Goal: Task Accomplishment & Management: Use online tool/utility

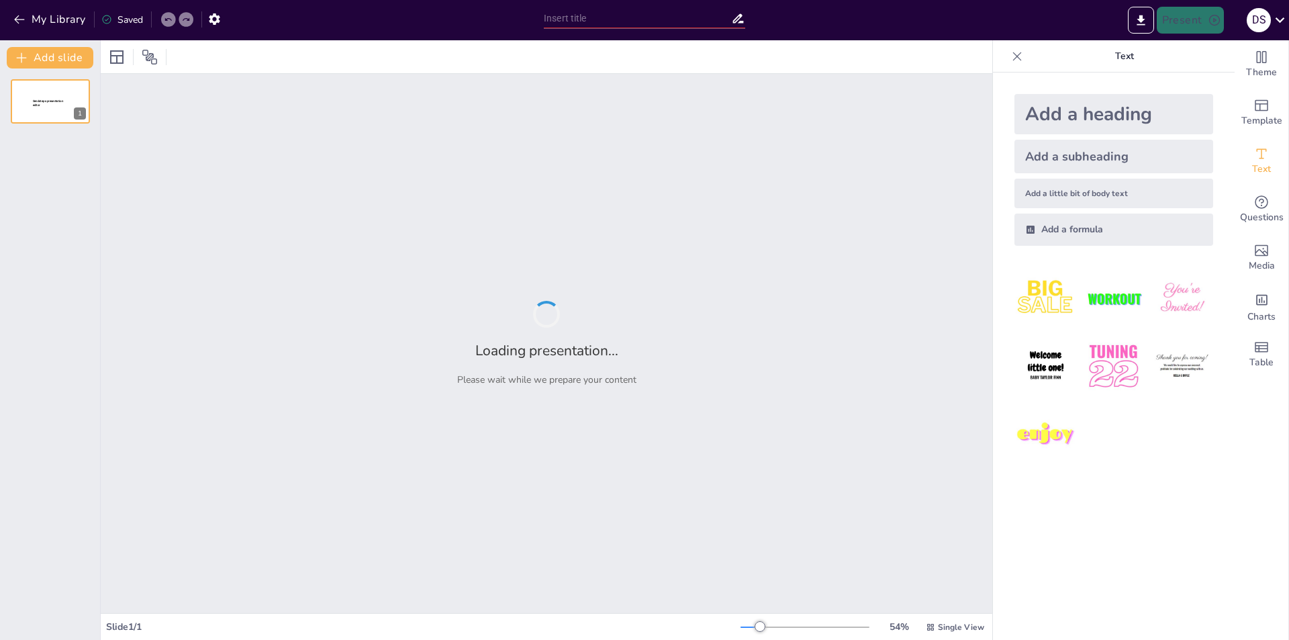
type input "Optimización Logística: Clave para la Consolidación de la Economía Peruana"
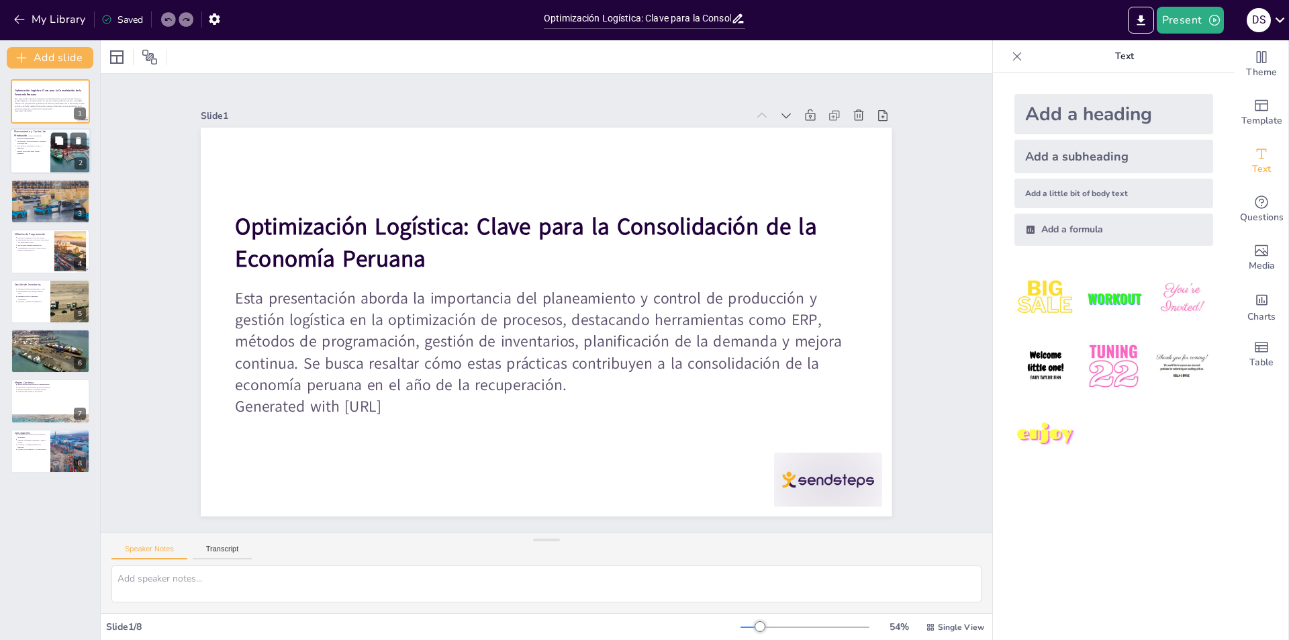
click at [51, 134] on button at bounding box center [59, 141] width 16 height 16
type textarea "El planeamiento y control de producción es crucial para la eficiencia organizac…"
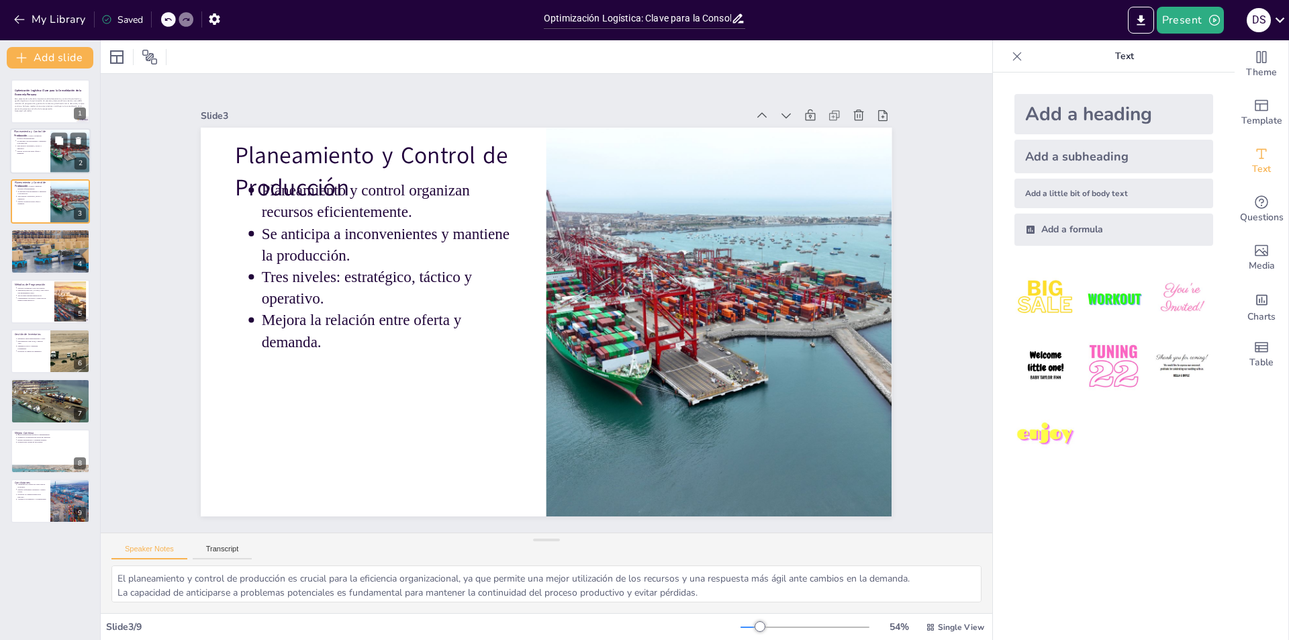
click at [32, 145] on p "Tres niveles: estratégico, táctico y operativo." at bounding box center [32, 147] width 30 height 5
click at [28, 103] on p "Esta presentación aborda la importancia del planeamiento y control de producció…" at bounding box center [50, 103] width 73 height 13
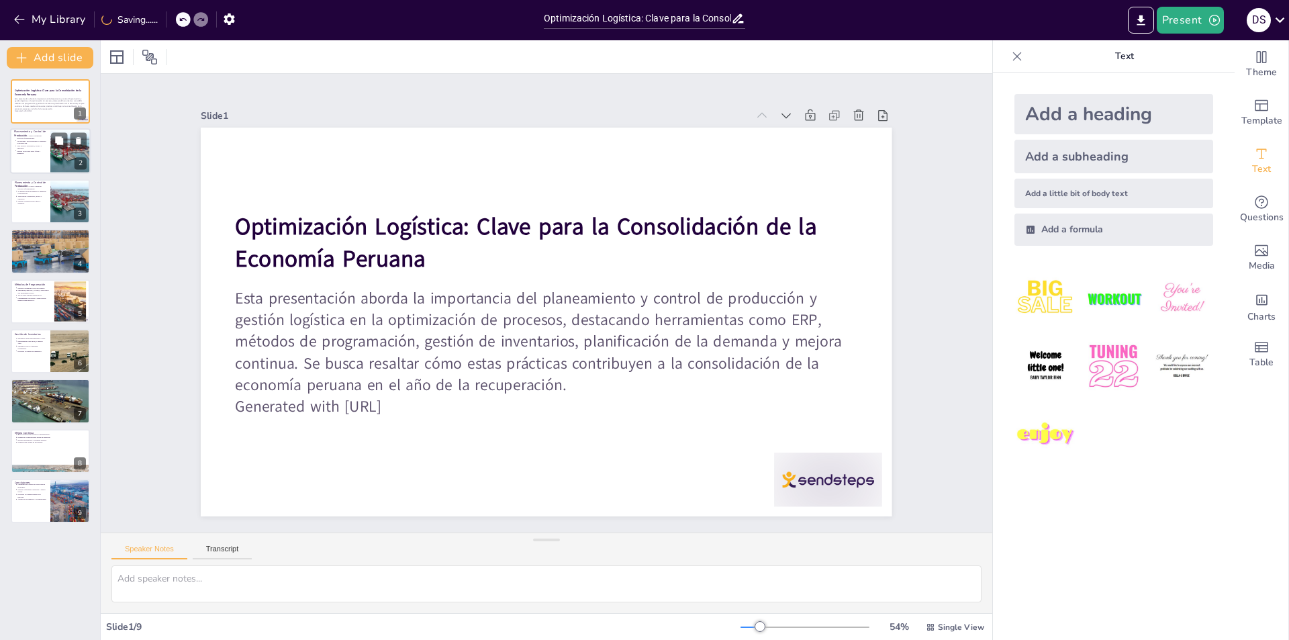
click at [28, 140] on p "Se anticipa a inconvenientes y mantiene la producción." at bounding box center [32, 142] width 30 height 5
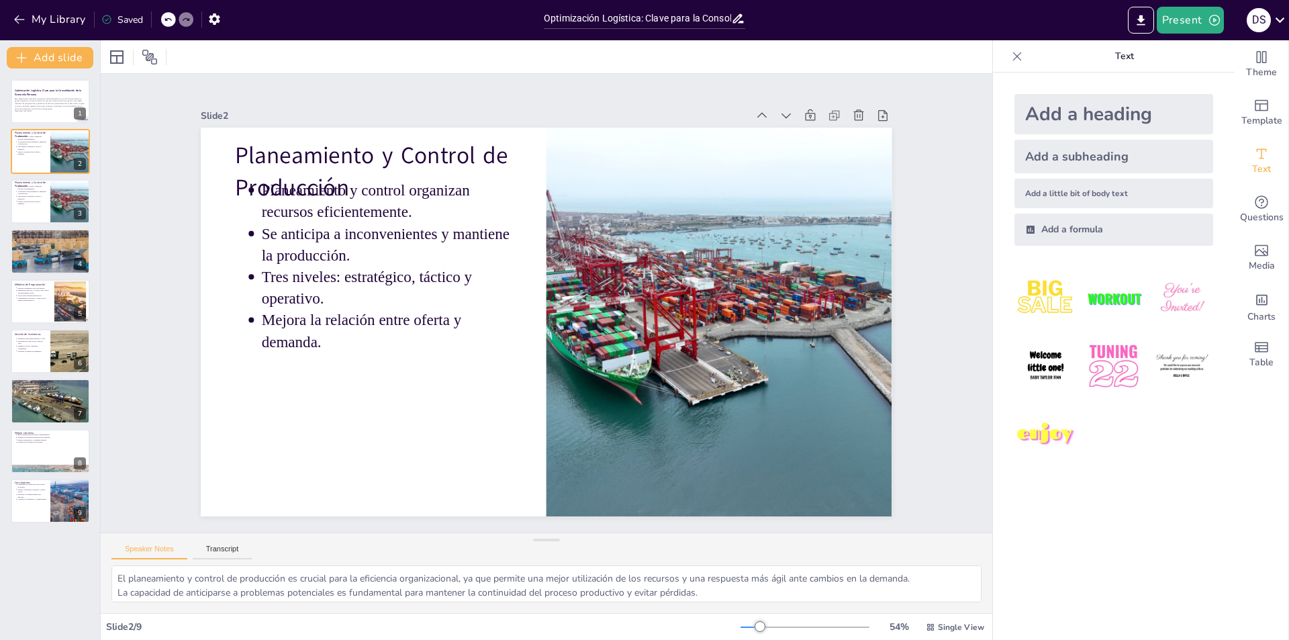
click at [19, 179] on div "Planeamiento y Control de Producción Planeamiento y control organizan recursos …" at bounding box center [50, 201] width 79 height 44
click at [24, 238] on p "Impacto positivo en empresas distribuidoras." at bounding box center [52, 239] width 70 height 3
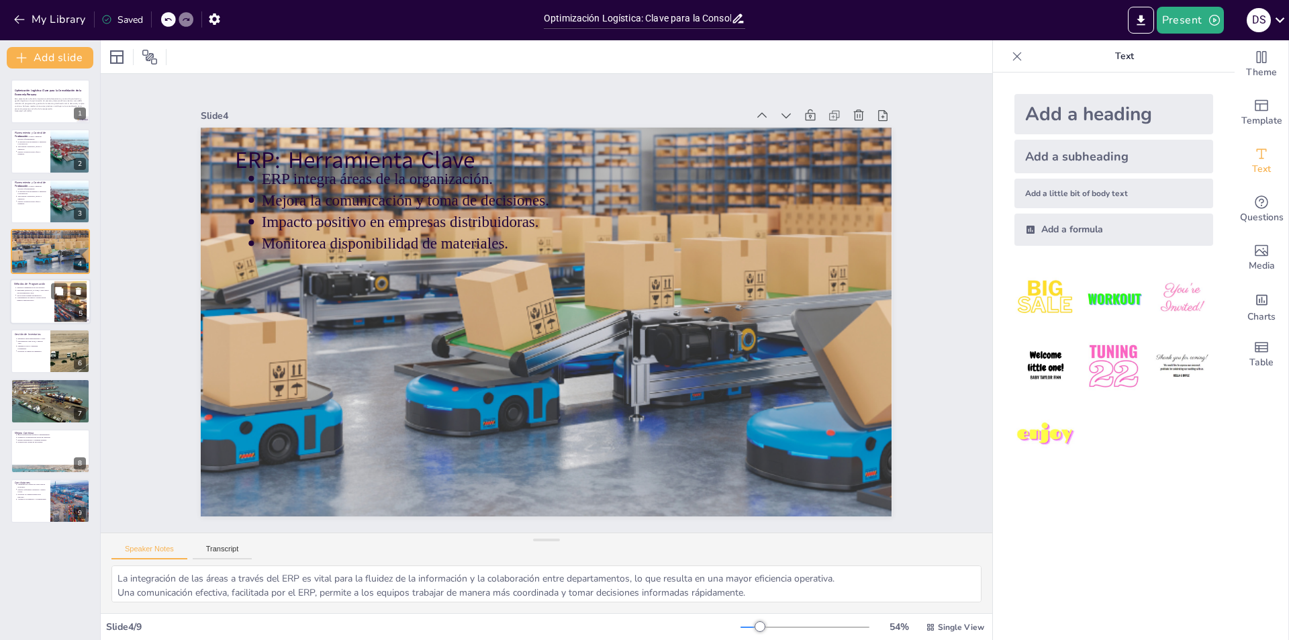
click at [21, 303] on div at bounding box center [50, 302] width 81 height 46
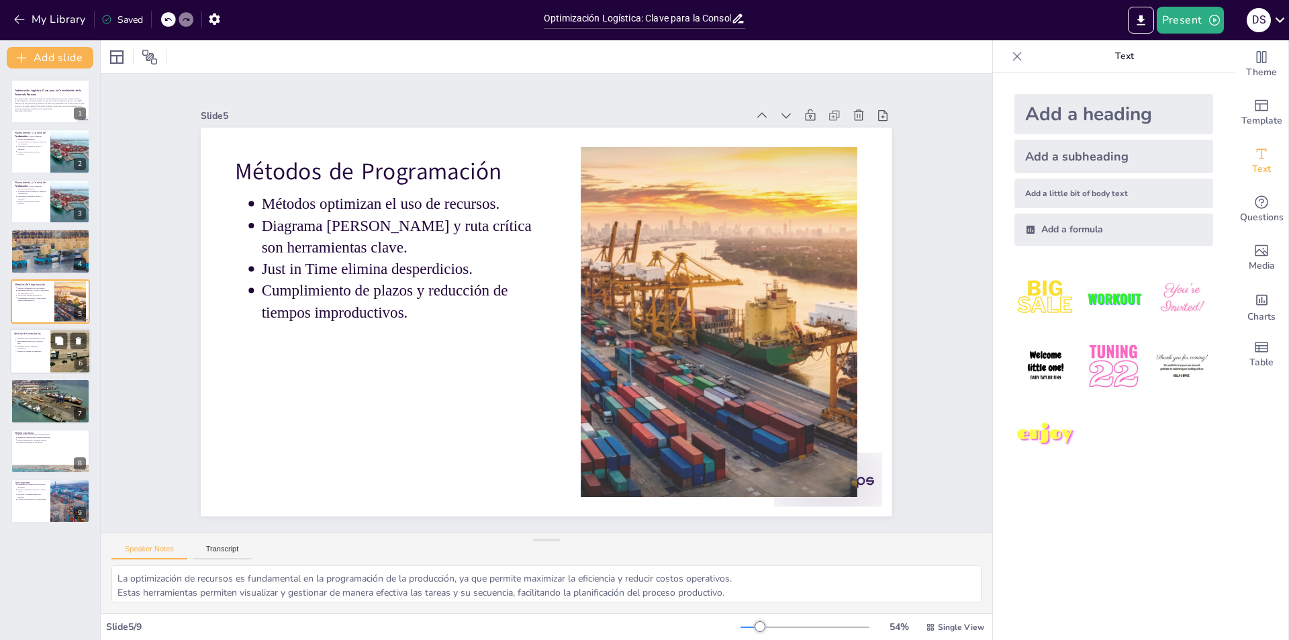
click at [29, 346] on p "Minimiza costos y garantiza continuidad." at bounding box center [32, 346] width 30 height 5
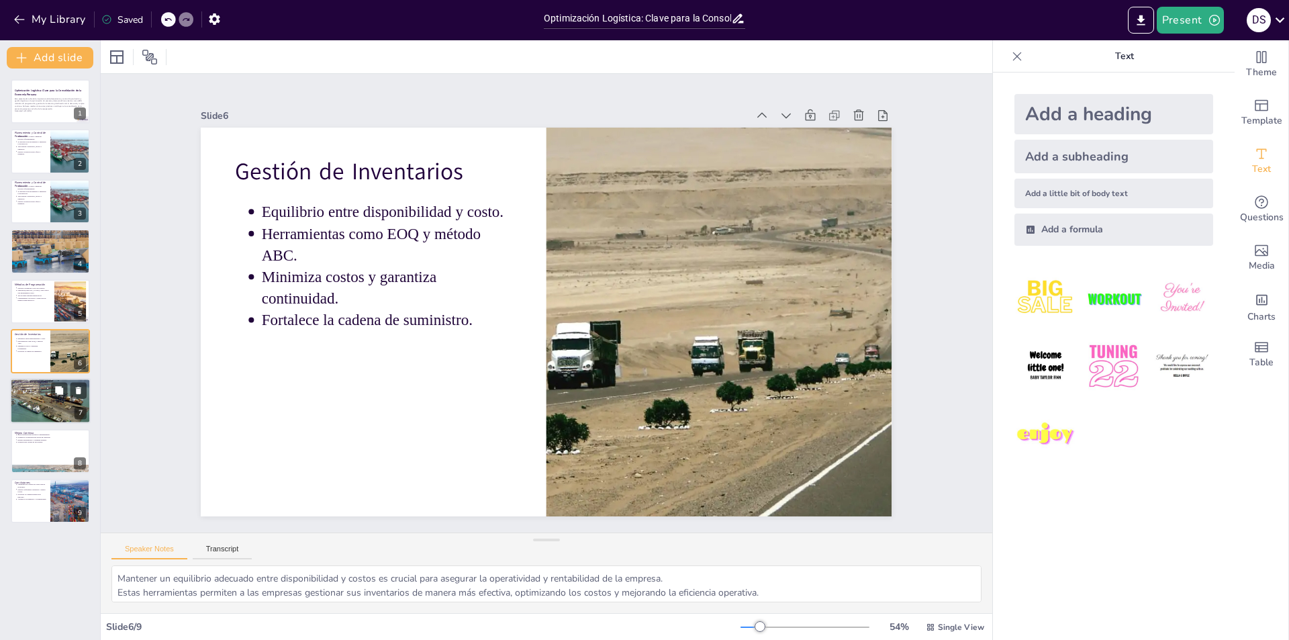
click at [36, 391] on p "Coordina disponibilidad de materia prima." at bounding box center [52, 392] width 70 height 3
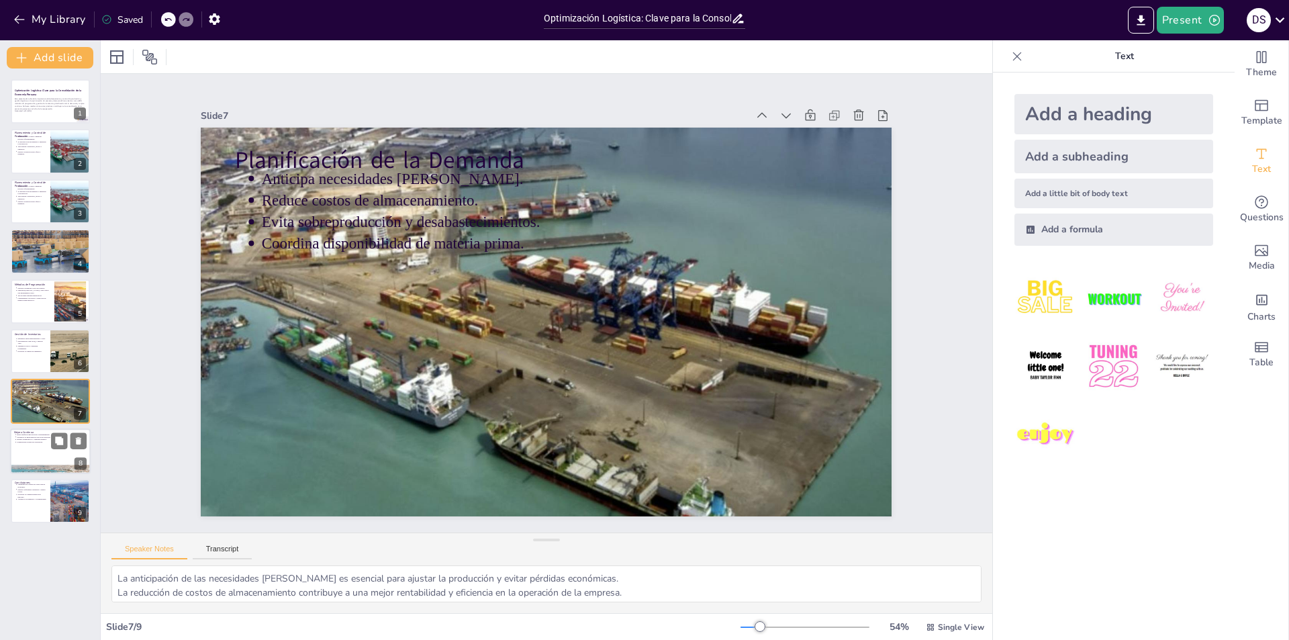
click at [33, 453] on div at bounding box center [50, 451] width 81 height 46
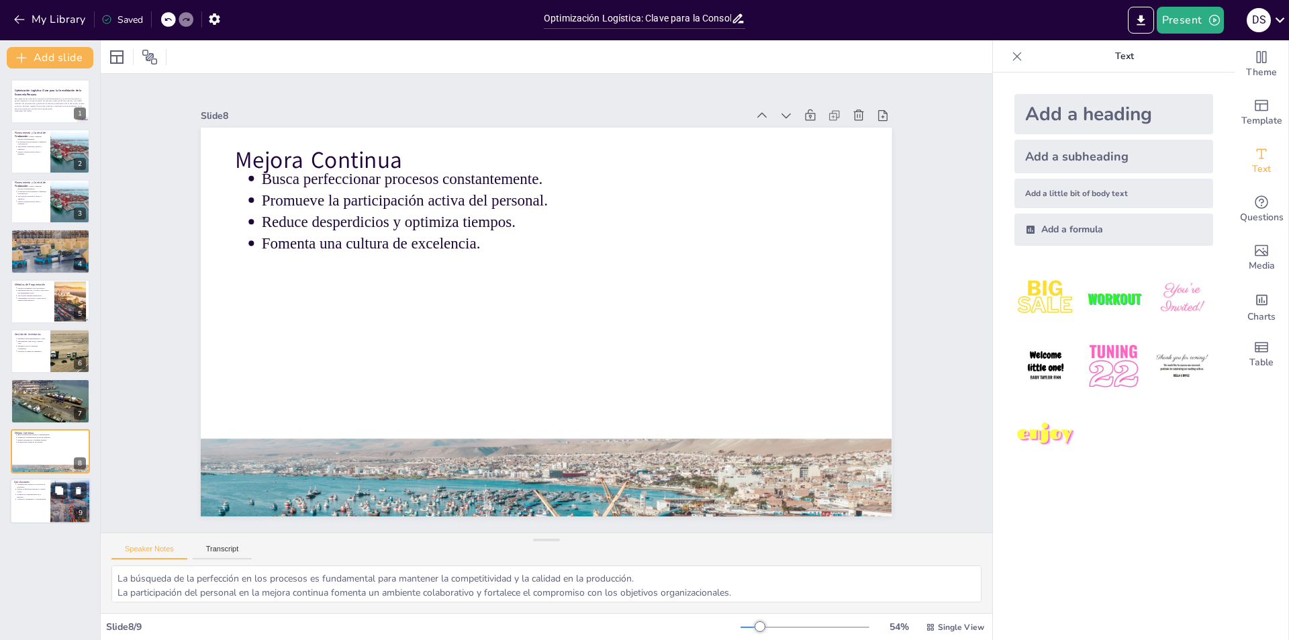
click at [31, 499] on p "Asegura el crecimiento y sostenibilidad." at bounding box center [32, 499] width 30 height 3
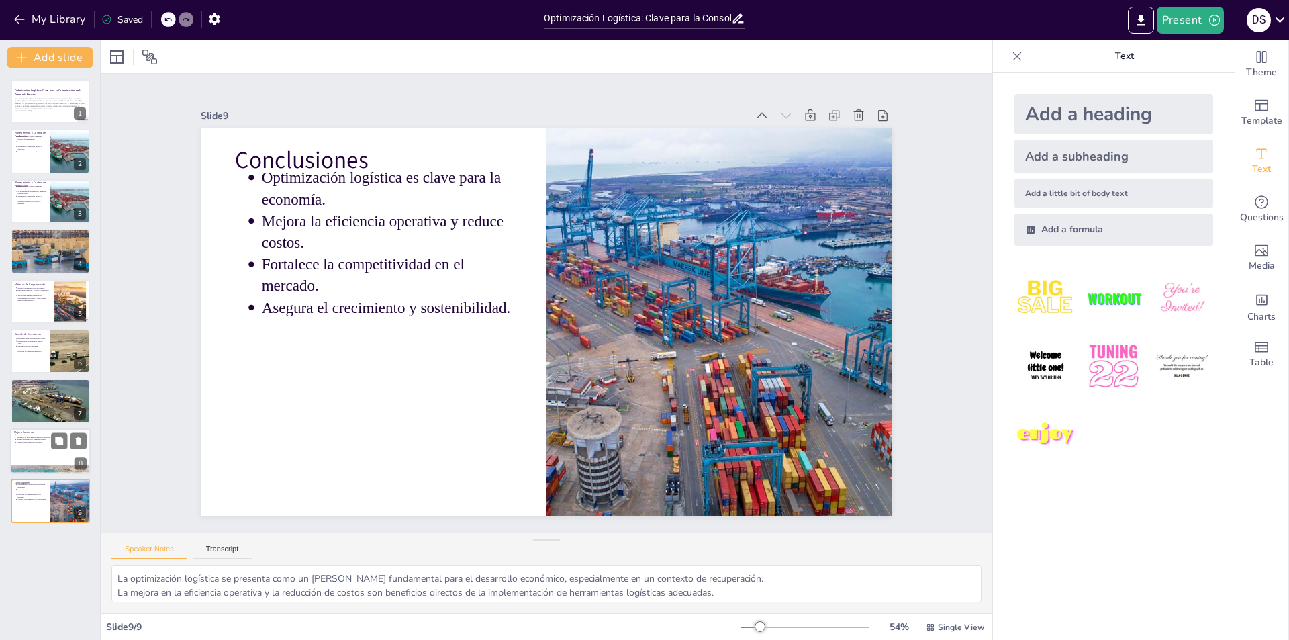
click at [19, 456] on div at bounding box center [50, 451] width 81 height 46
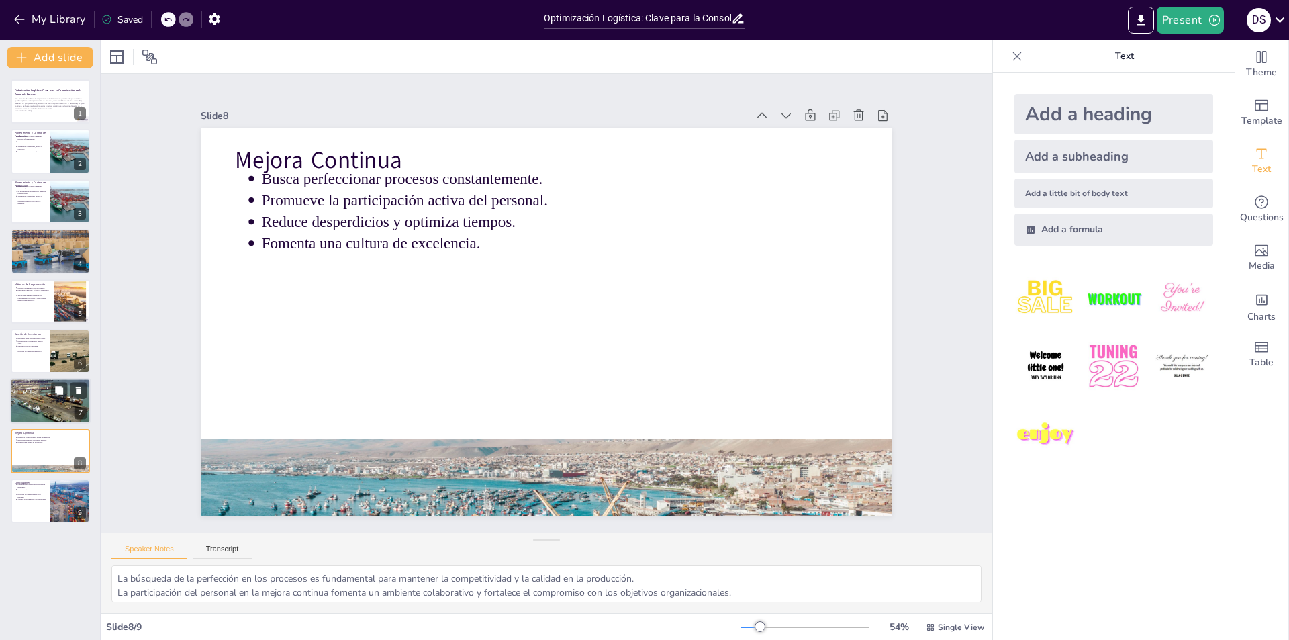
click at [24, 410] on div at bounding box center [50, 402] width 91 height 46
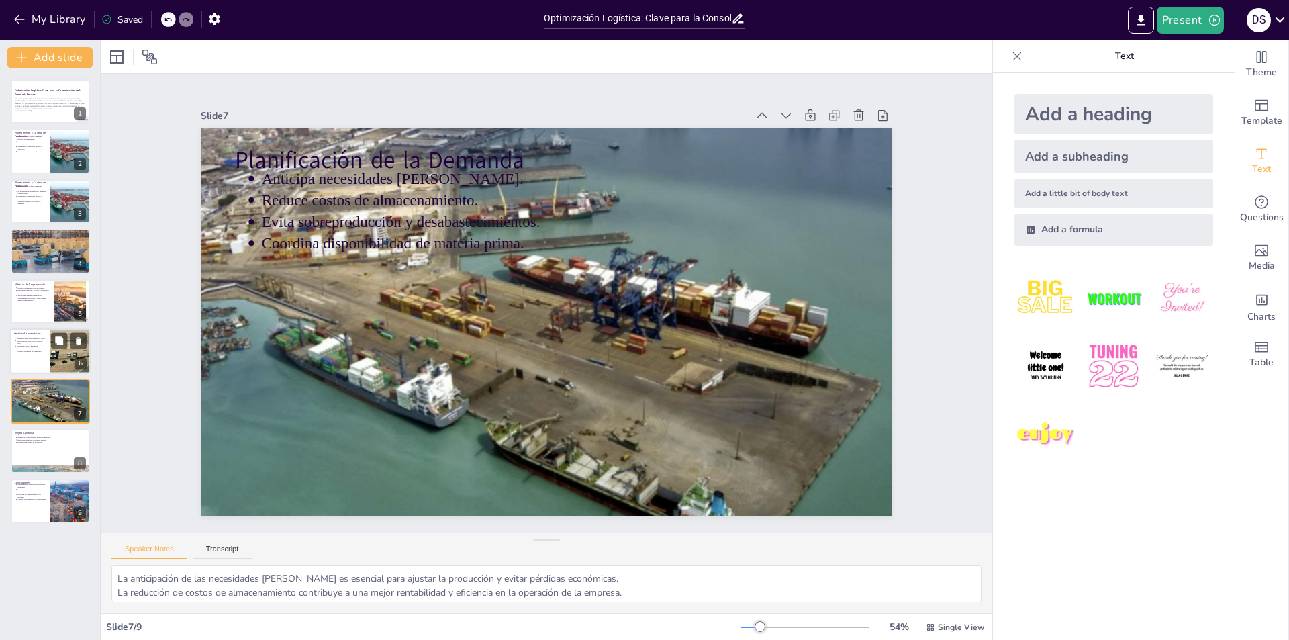
click at [26, 359] on div at bounding box center [50, 351] width 81 height 46
type textarea "Mantener un equilibrio adecuado entre disponibilidad y costos es crucial para a…"
